Goal: Navigation & Orientation: Find specific page/section

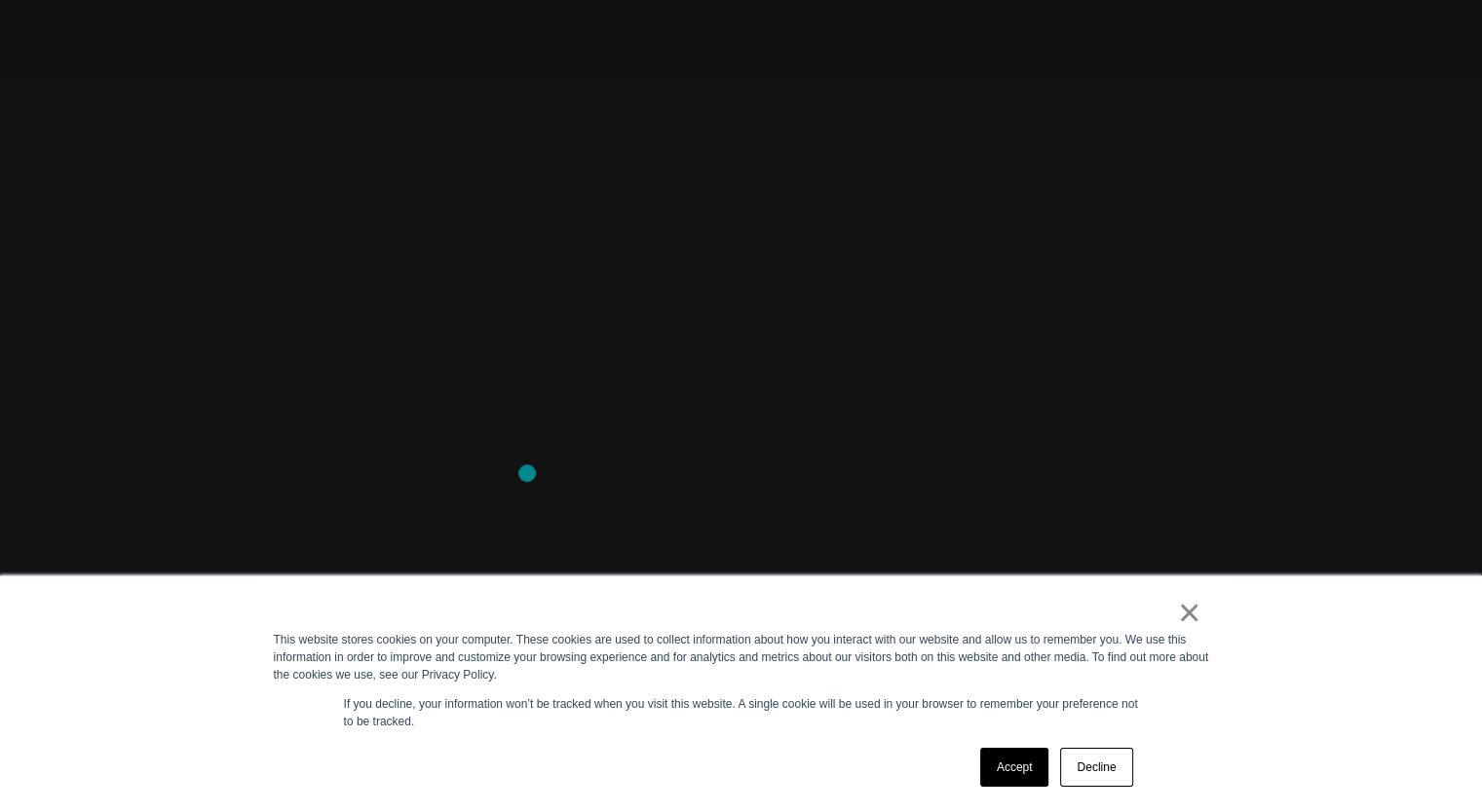
scroll to position [487, 0]
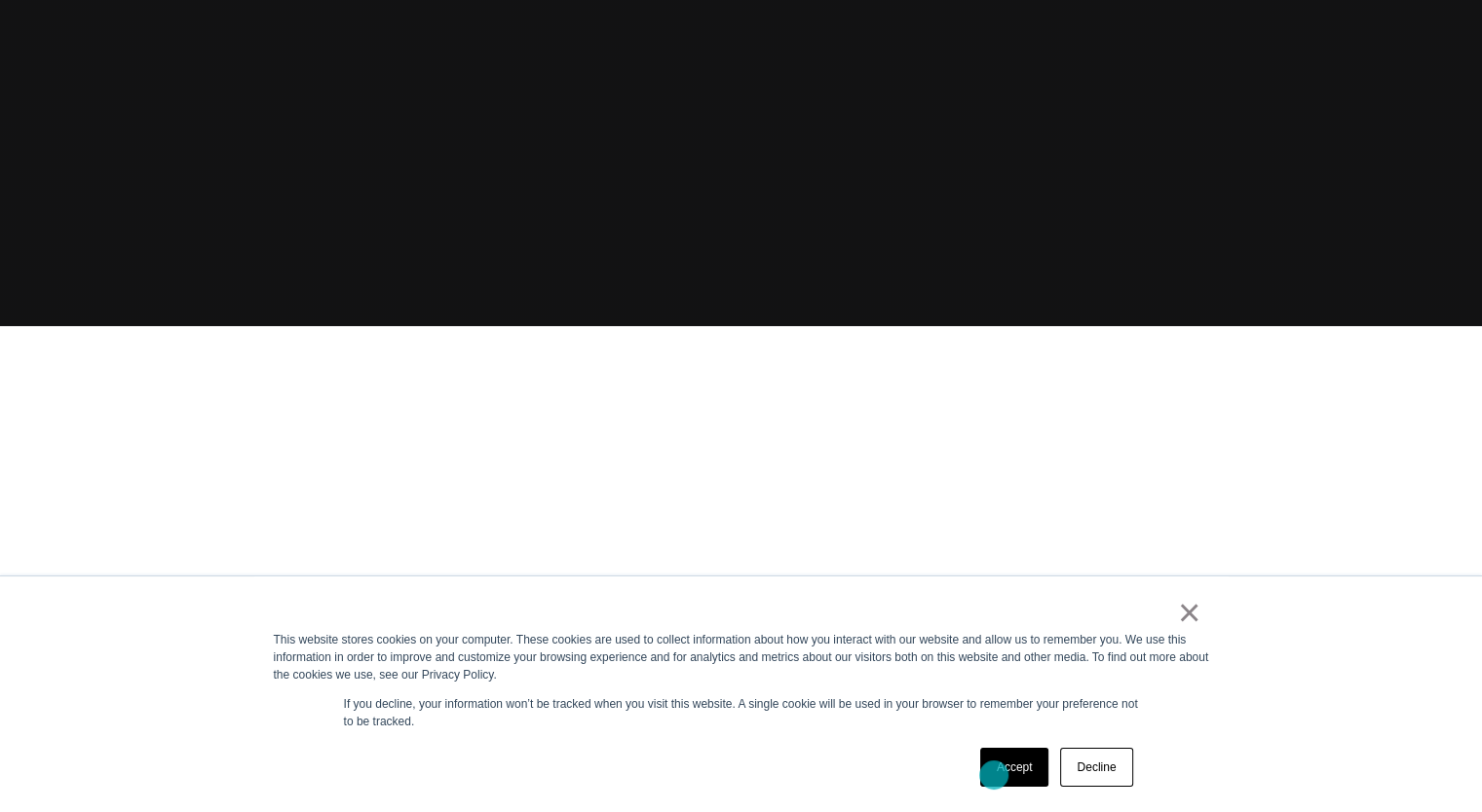
click at [994, 775] on link "Accept" at bounding box center [1014, 766] width 69 height 39
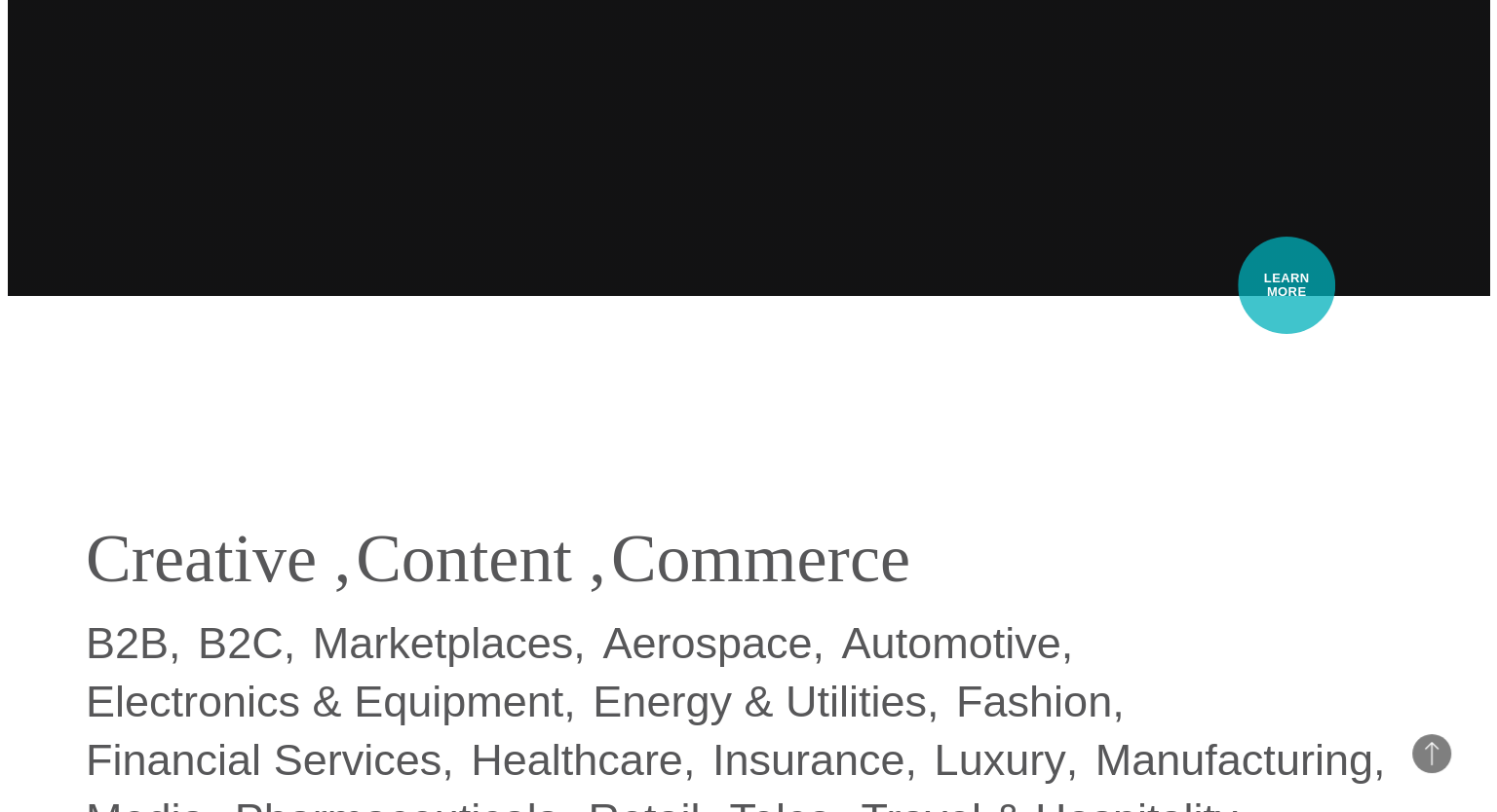
scroll to position [0, 0]
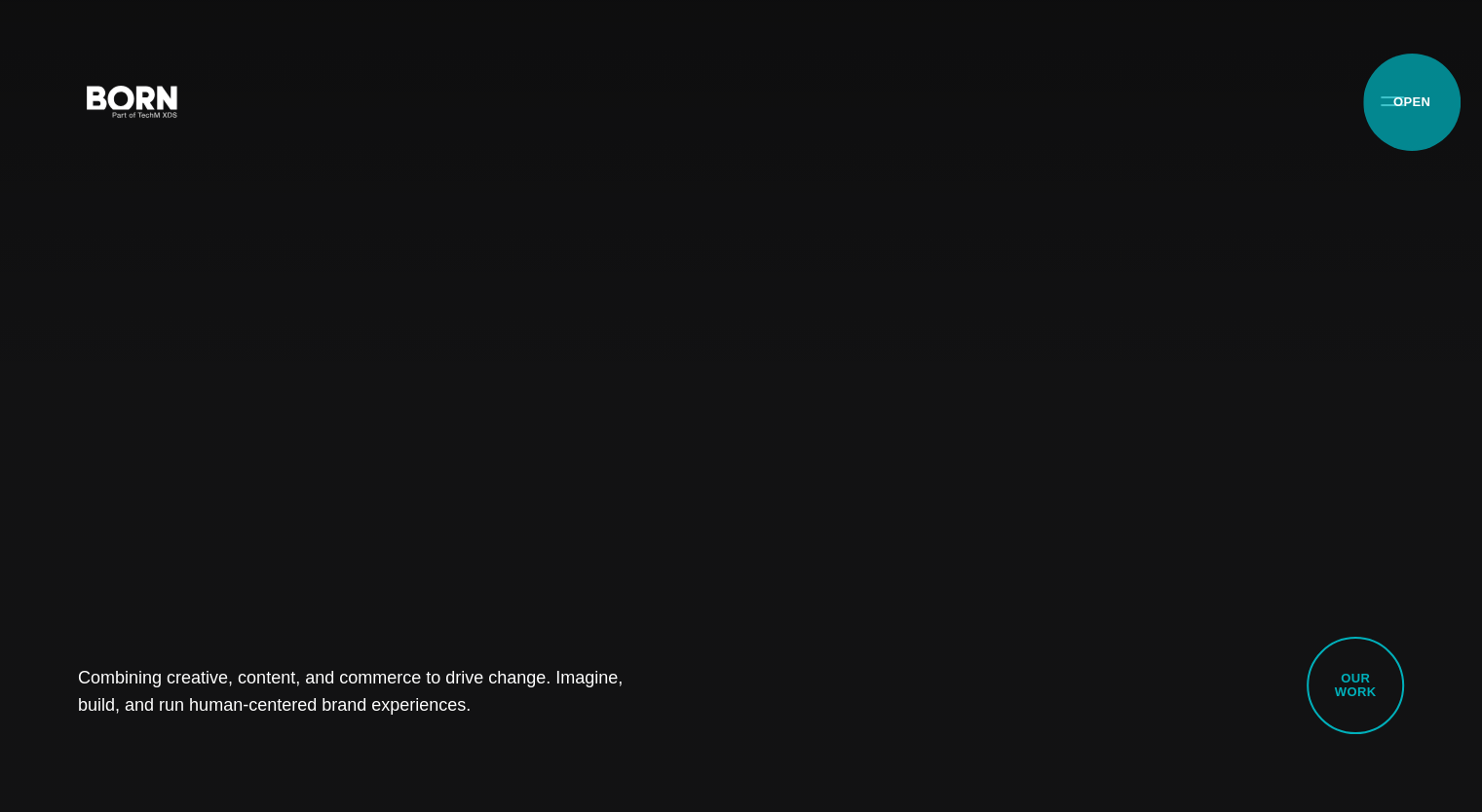
click at [1409, 98] on button "Primary Menu" at bounding box center [1392, 100] width 47 height 41
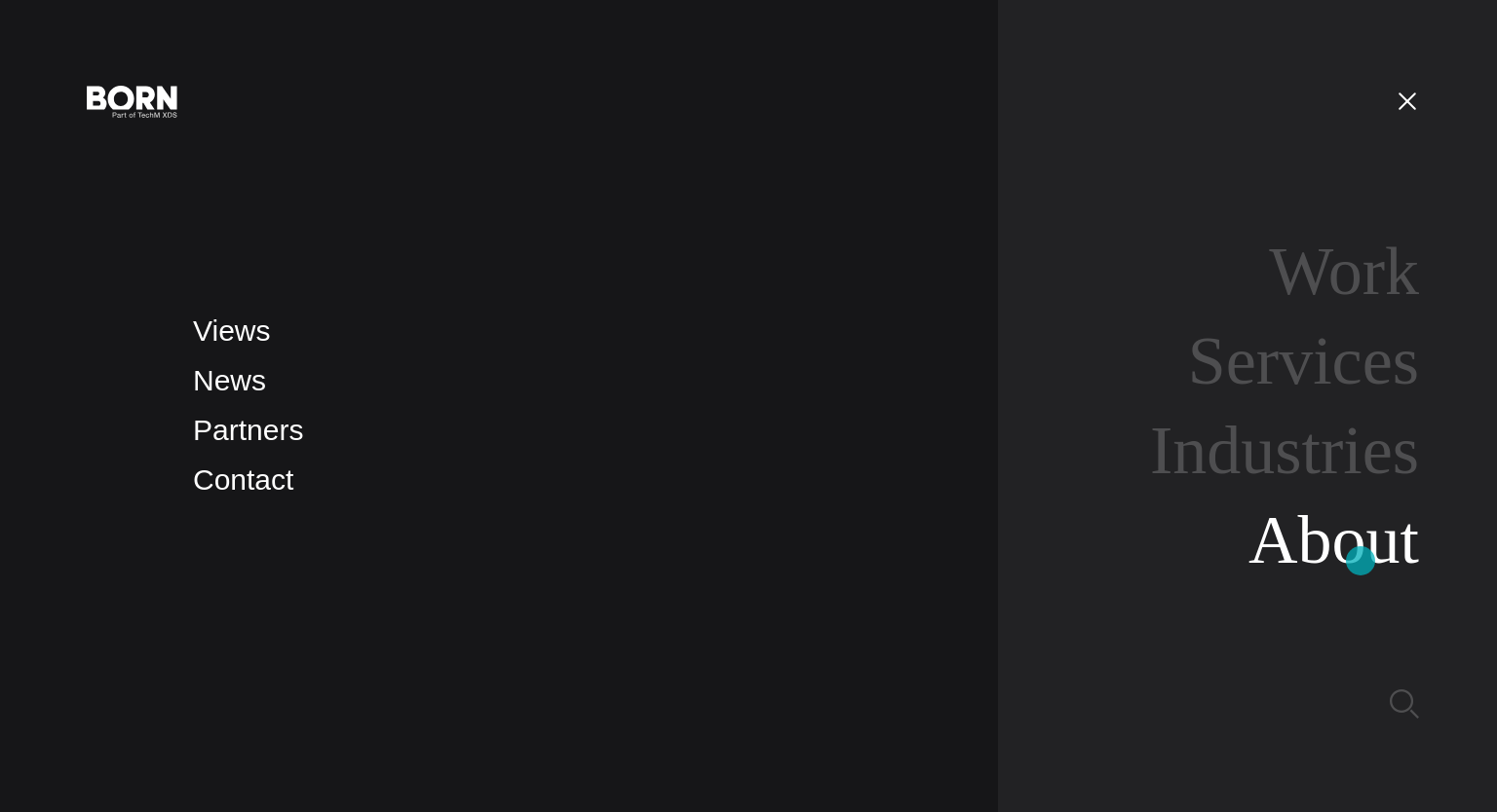
click at [1360, 561] on link "About" at bounding box center [1334, 541] width 170 height 75
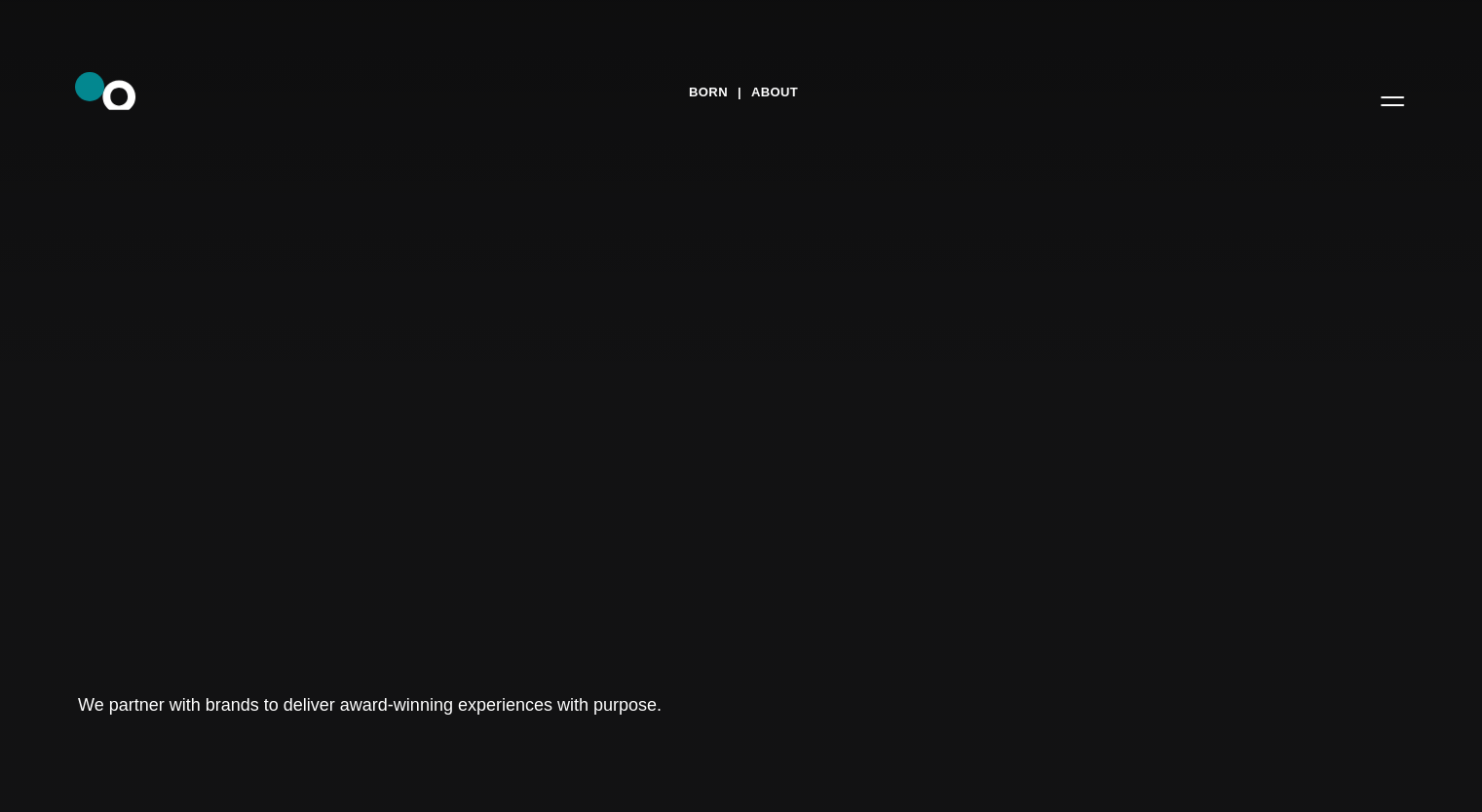
click at [89, 87] on icon ".st0{display:none;} .st1{display:inline;} .st2{font-family:'HelveticaNeue-Mediu…" at bounding box center [133, 100] width 125 height 51
